Goal: Task Accomplishment & Management: Manage account settings

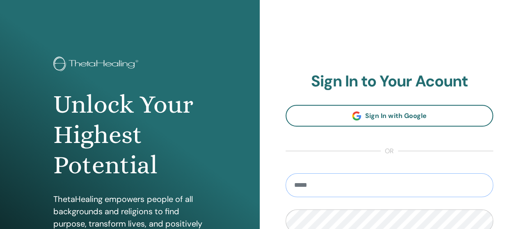
click at [453, 185] on input "email" at bounding box center [389, 185] width 208 height 24
type input "**********"
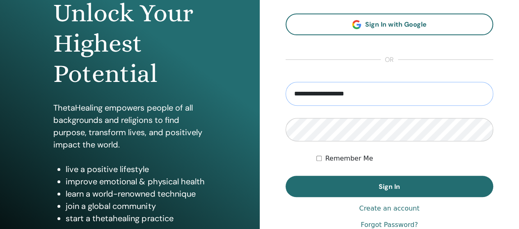
scroll to position [93, 0]
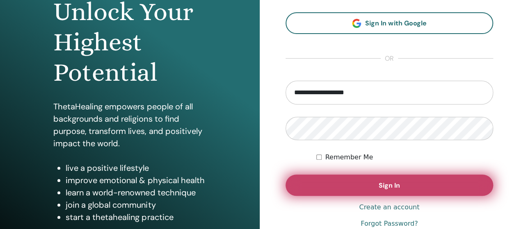
click at [362, 186] on button "Sign In" at bounding box center [389, 185] width 208 height 21
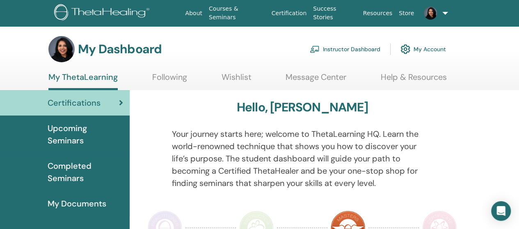
click at [444, 17] on link at bounding box center [433, 13] width 33 height 26
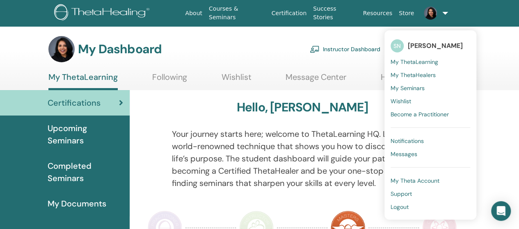
click at [400, 208] on span "Logout" at bounding box center [399, 206] width 18 height 7
